Goal: Navigation & Orientation: Find specific page/section

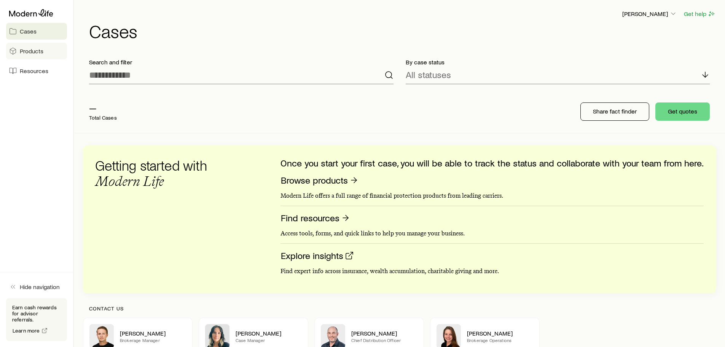
click at [37, 47] on span "Products" at bounding box center [32, 51] width 24 height 8
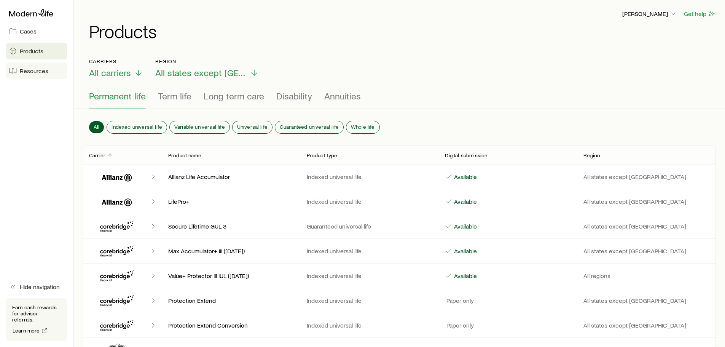
click at [29, 73] on span "Resources" at bounding box center [34, 71] width 29 height 8
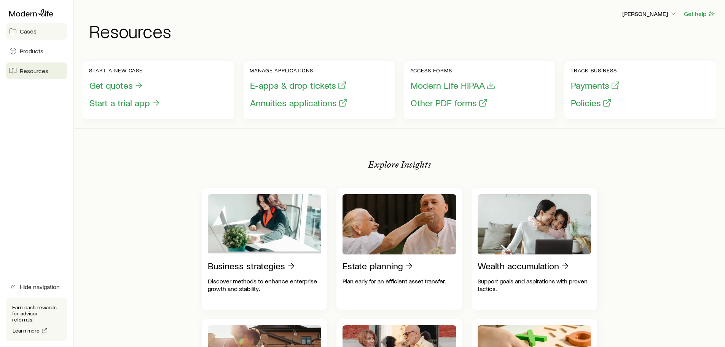
click at [24, 30] on span "Cases" at bounding box center [28, 31] width 17 height 8
